Goal: Task Accomplishment & Management: Use online tool/utility

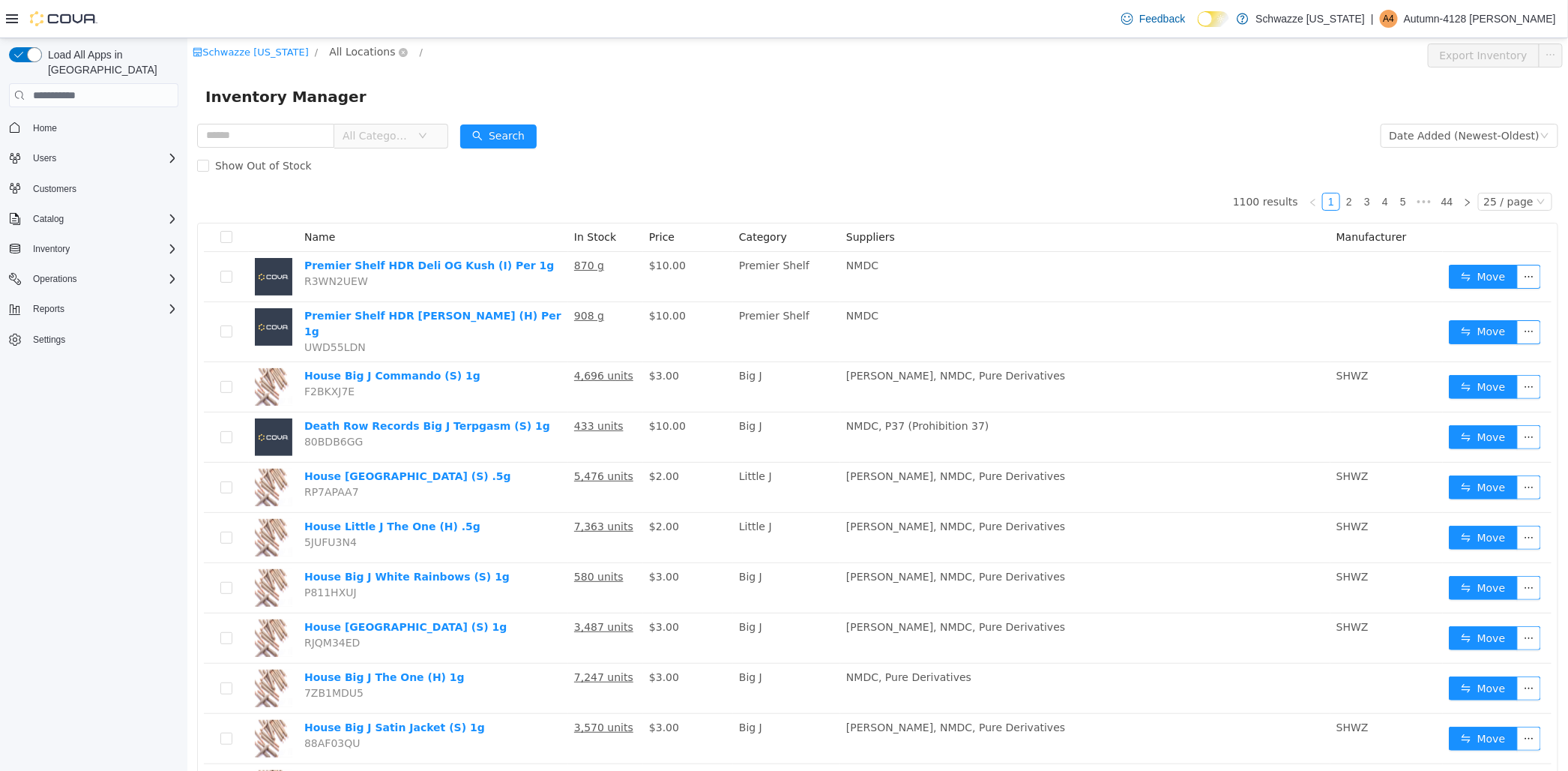
click at [333, 50] on span "All Locations" at bounding box center [361, 52] width 66 height 17
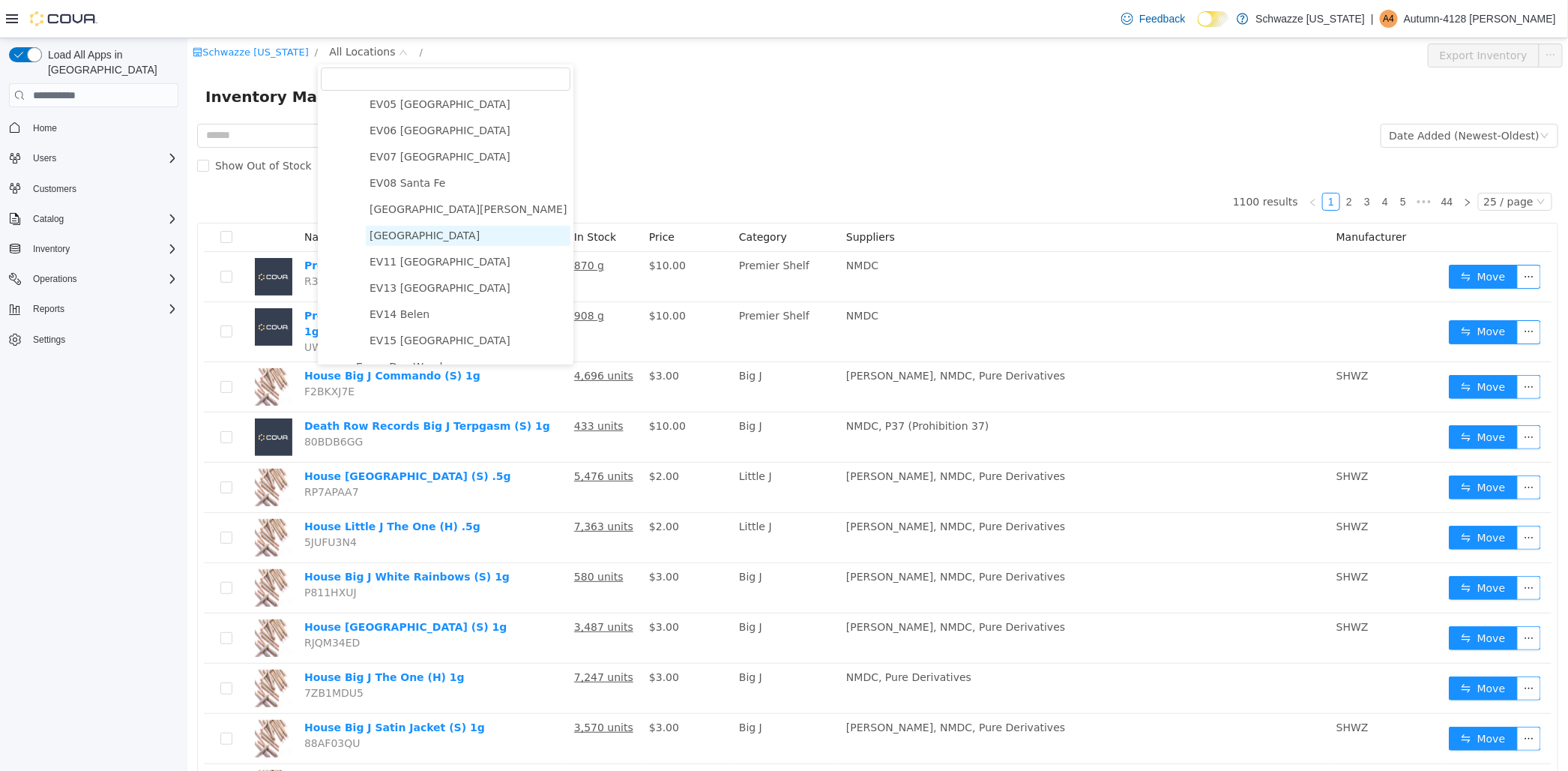
scroll to position [166, 0]
click at [394, 199] on span "[GEOGRAPHIC_DATA][PERSON_NAME]" at bounding box center [467, 202] width 205 height 20
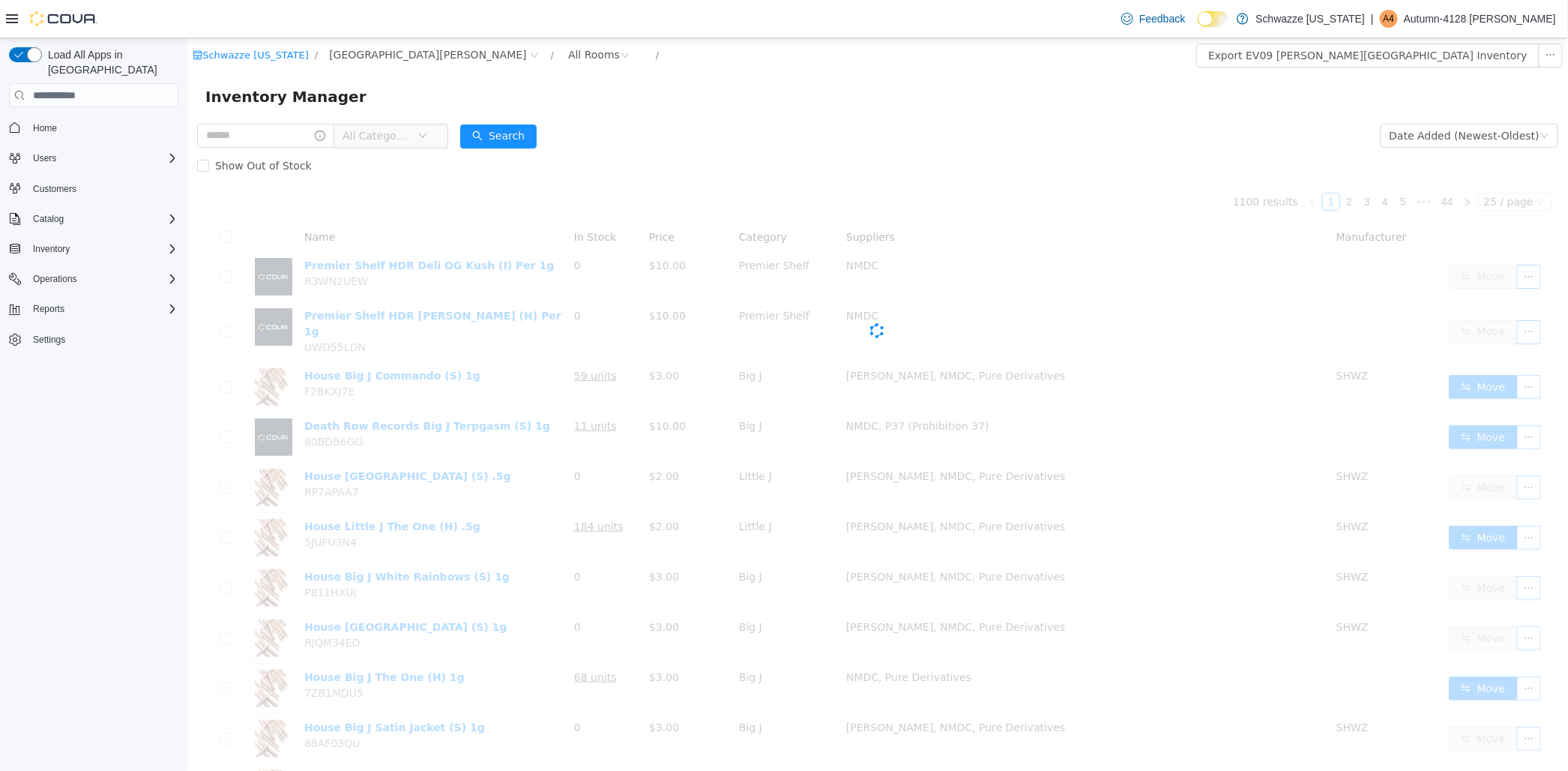
click at [256, 121] on div "All Categories" at bounding box center [322, 136] width 251 height 30
click at [254, 130] on input "text" at bounding box center [265, 136] width 137 height 24
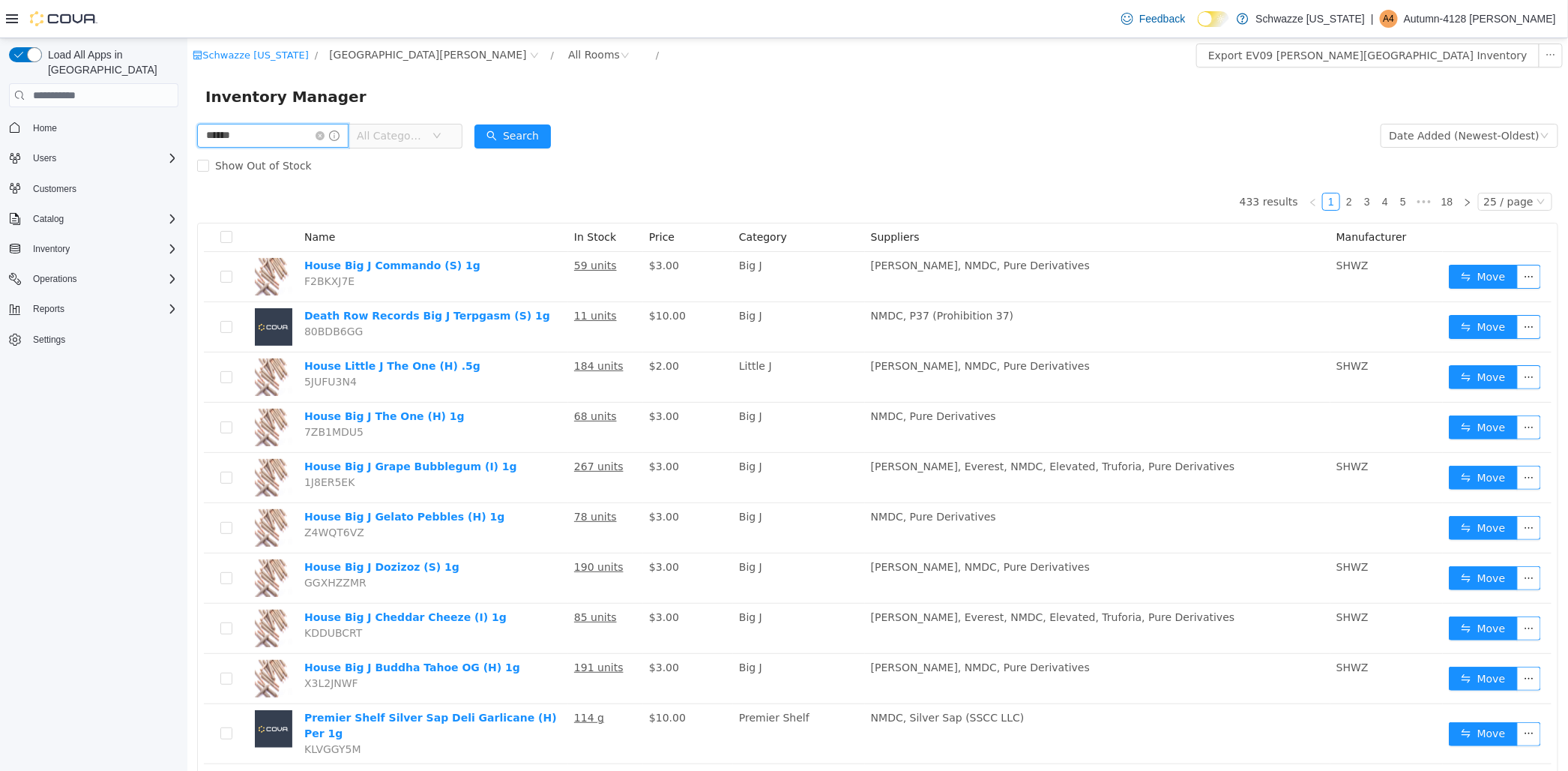
type input "******"
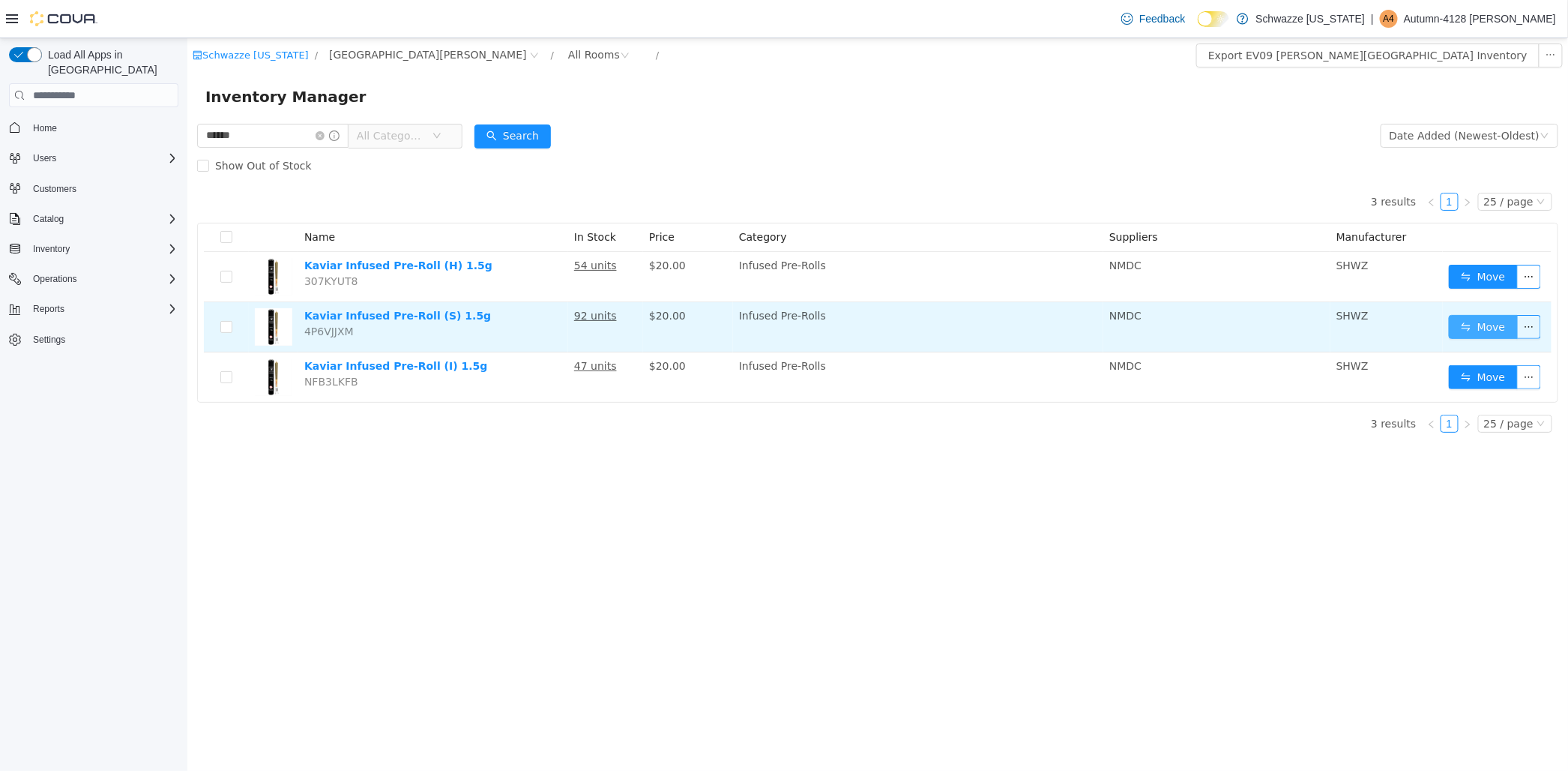
click at [1495, 325] on button "Move" at bounding box center [1483, 326] width 69 height 24
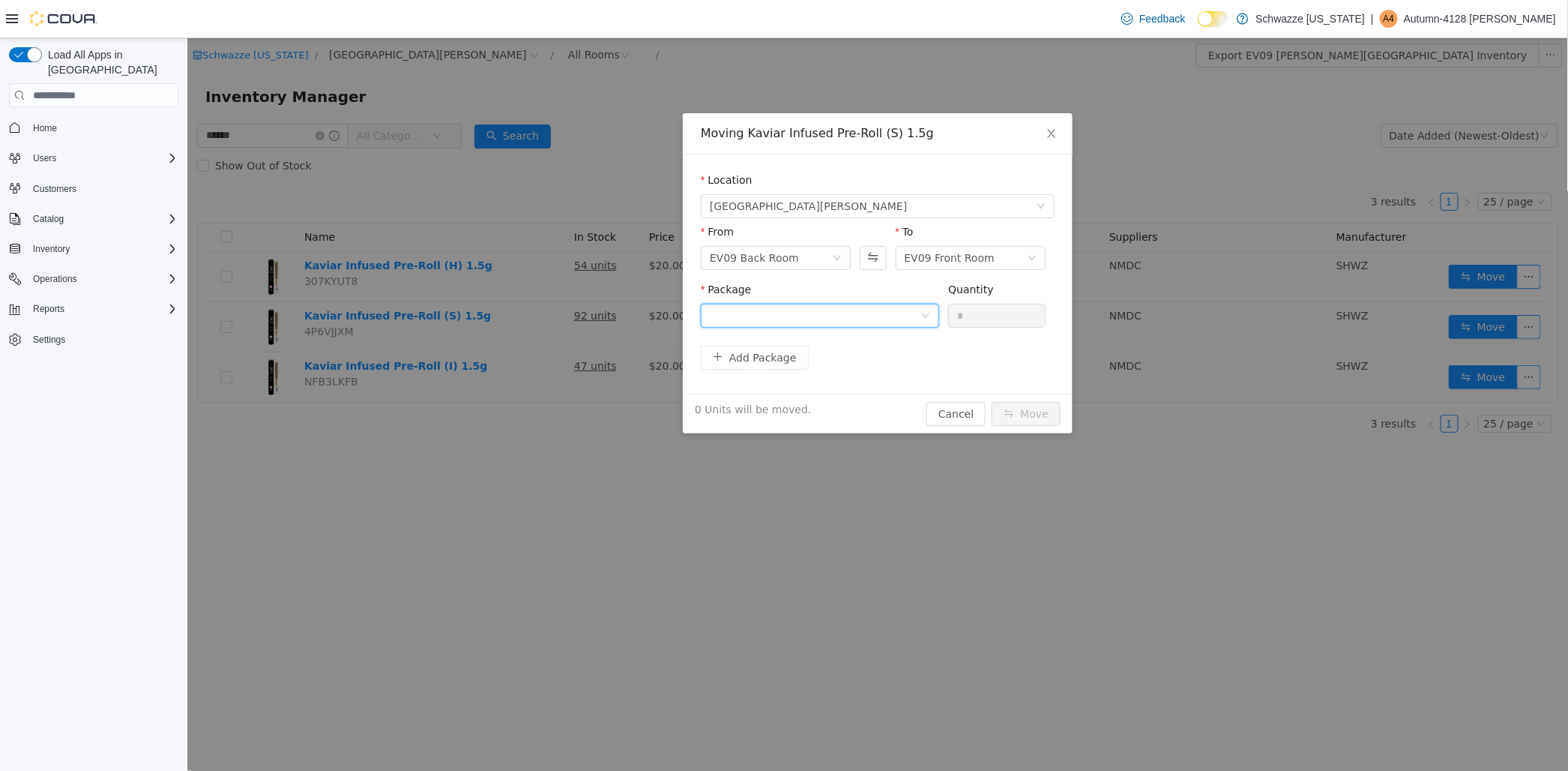
click at [813, 315] on div at bounding box center [815, 315] width 211 height 23
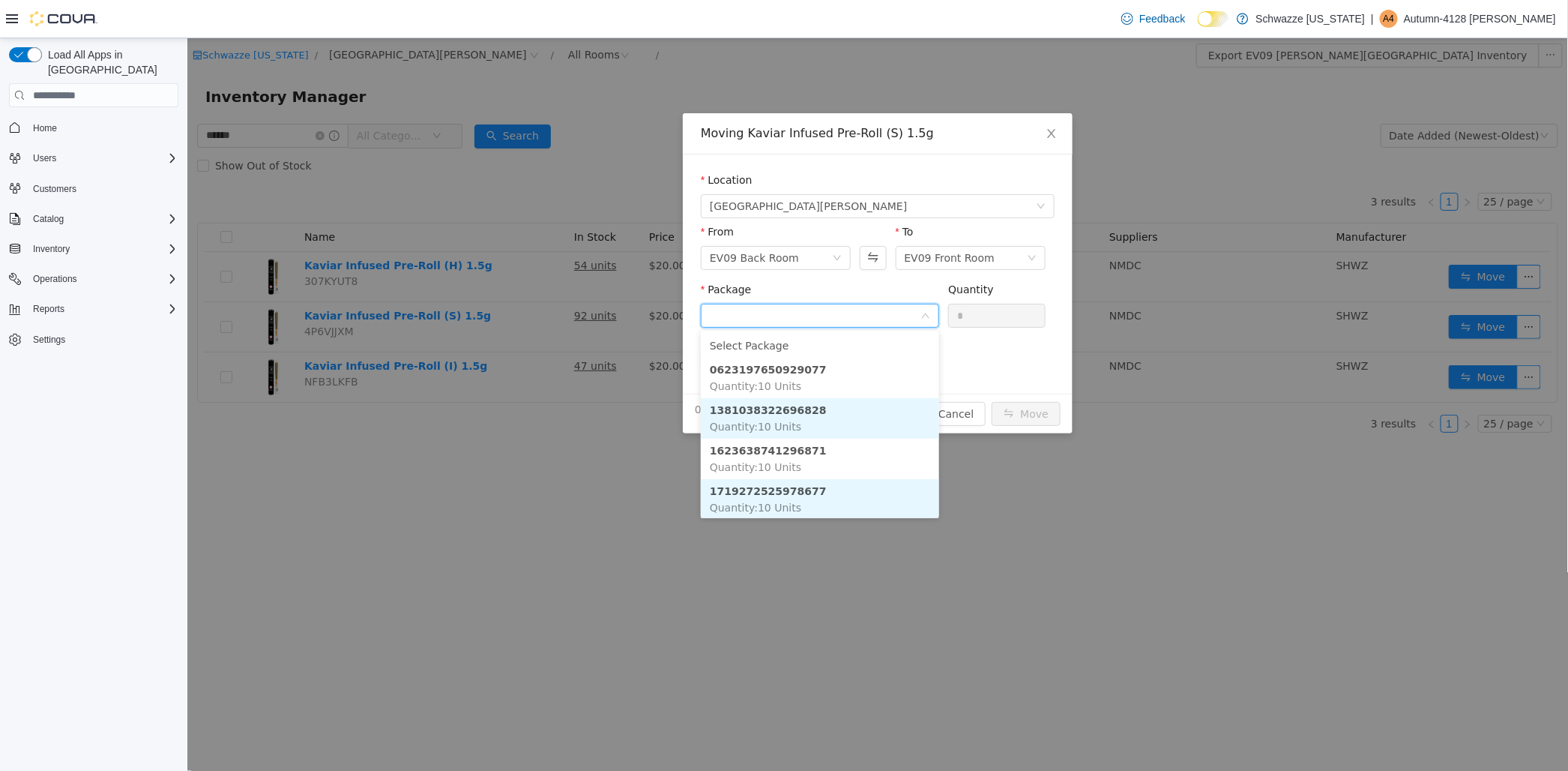
scroll to position [2, 0]
click at [823, 491] on li "1719272525978677 Quantity : 10 Units" at bounding box center [819, 498] width 239 height 40
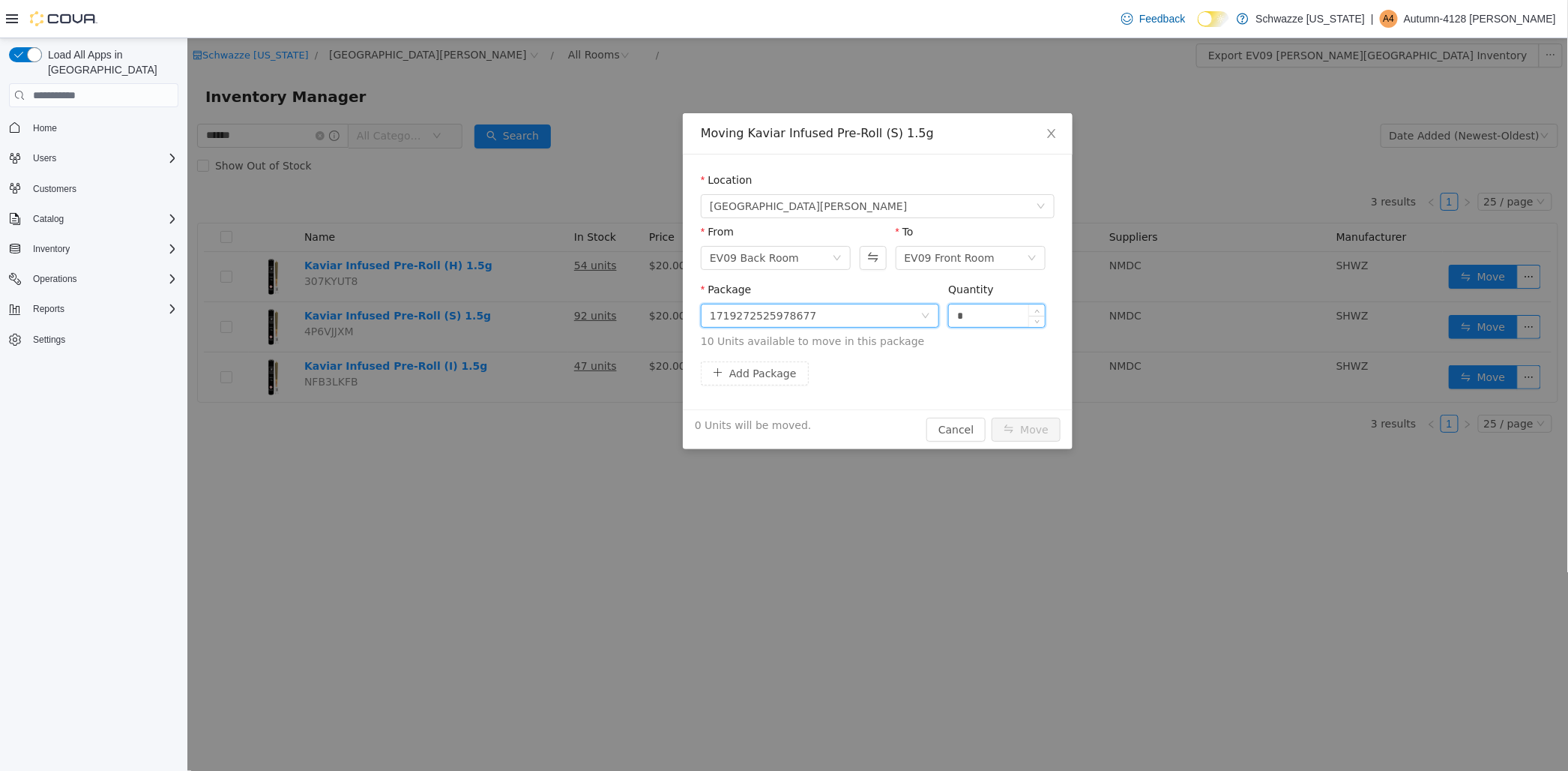
click at [955, 313] on input "*" at bounding box center [996, 315] width 96 height 23
type input "**"
click at [991, 418] on button "Move" at bounding box center [1026, 429] width 69 height 24
